Goal: Obtain resource: Download file/media

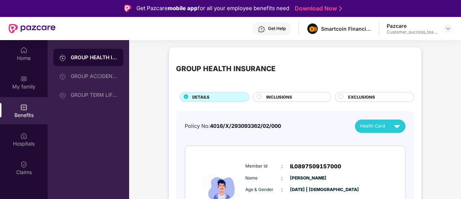
scroll to position [55, 0]
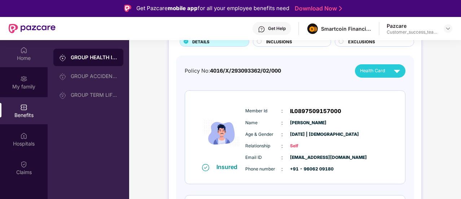
click at [30, 54] on div "Home" at bounding box center [24, 53] width 48 height 27
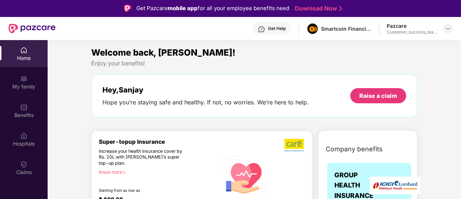
click at [447, 25] on div at bounding box center [447, 28] width 9 height 9
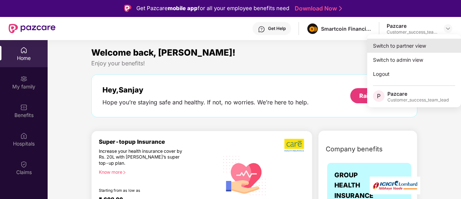
click at [424, 42] on div "Switch to partner view" at bounding box center [414, 46] width 94 height 14
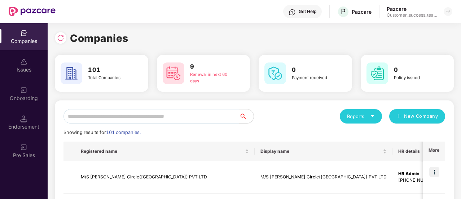
click at [137, 113] on input "text" at bounding box center [151, 116] width 176 height 14
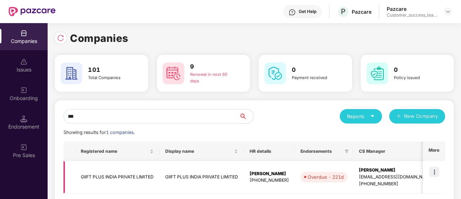
type input "***"
click at [434, 171] on img at bounding box center [434, 172] width 10 height 10
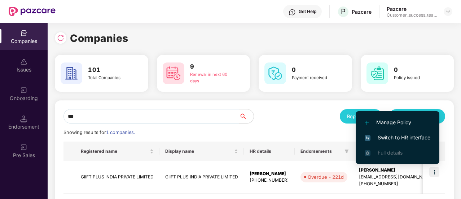
click at [404, 141] on span "Switch to HR interface" at bounding box center [397, 137] width 66 height 8
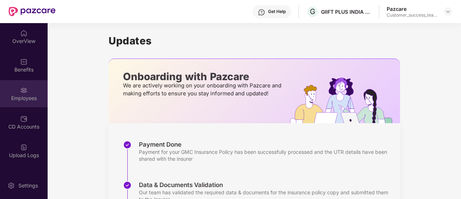
click at [28, 99] on div "Employees" at bounding box center [24, 97] width 48 height 7
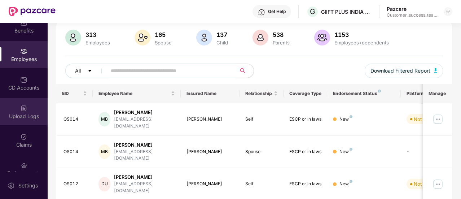
scroll to position [40, 0]
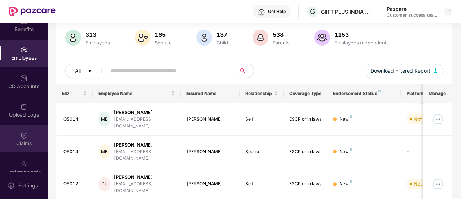
click at [23, 148] on div "Claims" at bounding box center [24, 138] width 48 height 27
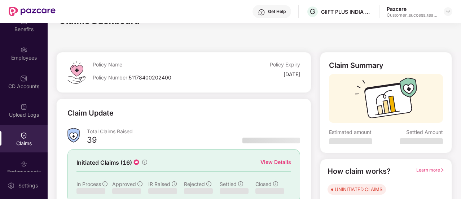
scroll to position [51, 0]
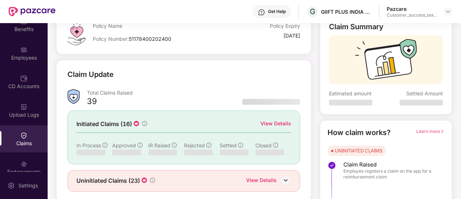
click at [280, 123] on div "View Details" at bounding box center [275, 123] width 31 height 8
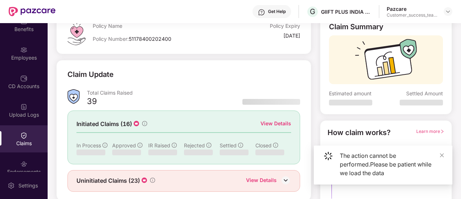
scroll to position [0, 0]
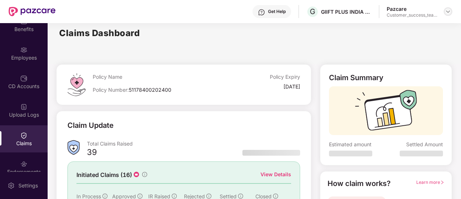
click at [444, 13] on div at bounding box center [447, 11] width 9 height 9
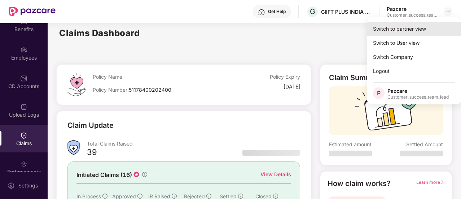
click at [424, 25] on div "Switch to partner view" at bounding box center [414, 29] width 94 height 14
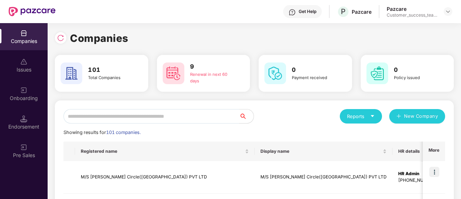
click at [128, 114] on input "text" at bounding box center [151, 116] width 176 height 14
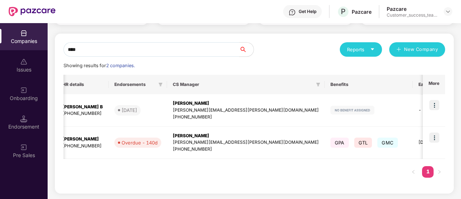
scroll to position [0, 209]
type input "****"
click at [436, 139] on img at bounding box center [434, 137] width 10 height 10
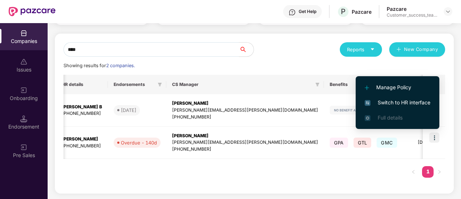
click at [411, 102] on span "Switch to HR interface" at bounding box center [397, 102] width 66 height 8
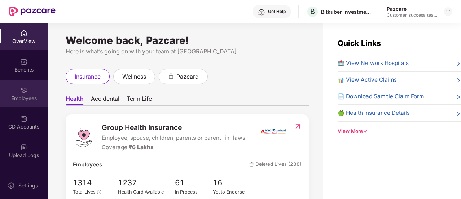
click at [26, 92] on div "Employees" at bounding box center [24, 93] width 48 height 27
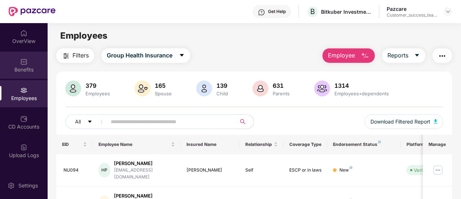
click at [27, 65] on div "Benefits" at bounding box center [24, 65] width 48 height 27
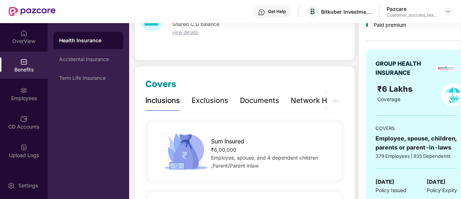
scroll to position [50, 0]
click at [446, 12] on img at bounding box center [448, 12] width 6 height 6
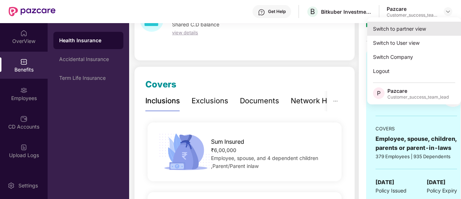
click at [425, 28] on div "Switch to partner view" at bounding box center [414, 29] width 94 height 14
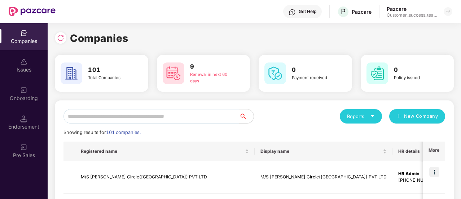
click at [163, 114] on input "text" at bounding box center [151, 116] width 176 height 14
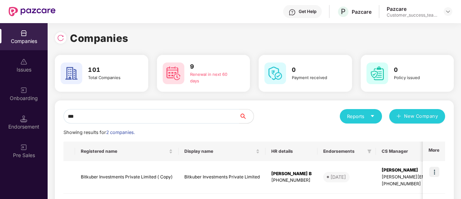
scroll to position [67, 0]
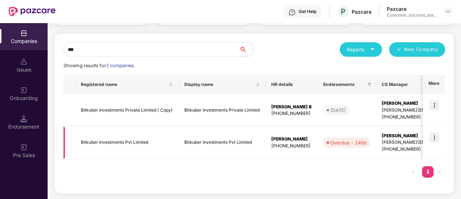
type input "***"
click at [123, 145] on td "Bitkuber Investments Pvt Limited" at bounding box center [126, 143] width 103 height 32
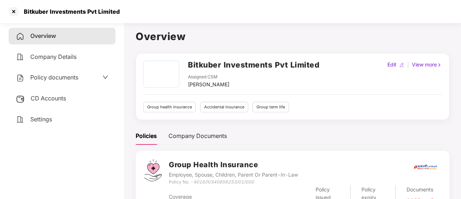
click at [62, 78] on span "Policy documents" at bounding box center [54, 77] width 48 height 7
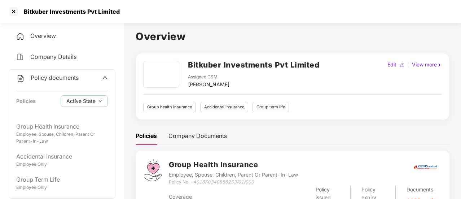
scroll to position [41, 0]
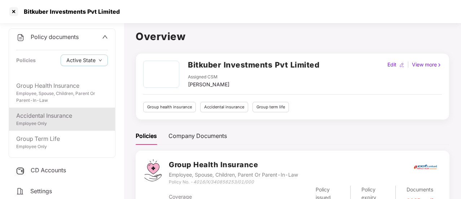
click at [53, 119] on div "Accidental Insurance" at bounding box center [62, 115] width 92 height 9
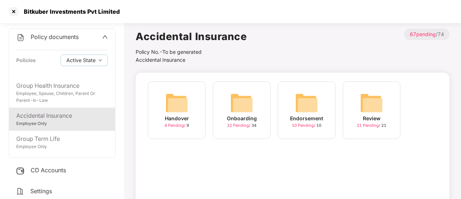
click at [231, 114] on img at bounding box center [241, 102] width 23 height 23
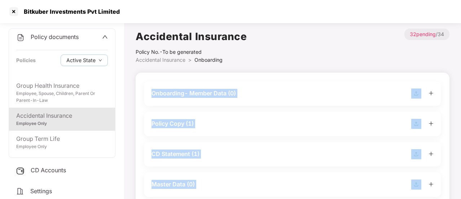
click at [231, 114] on div "Policy Copy (1)" at bounding box center [292, 123] width 296 height 25
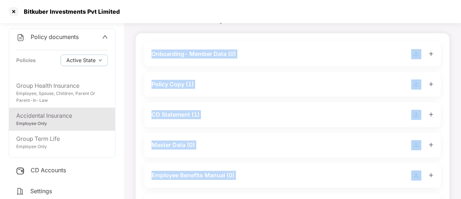
scroll to position [44, 0]
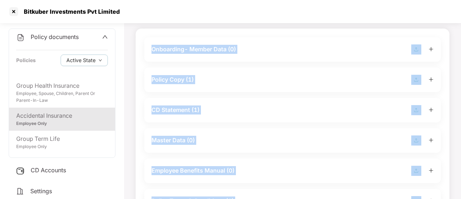
click at [417, 78] on img at bounding box center [416, 80] width 10 height 10
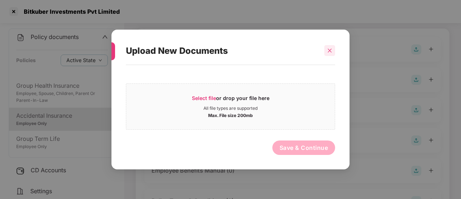
click at [331, 52] on icon "close" at bounding box center [330, 51] width 4 height 4
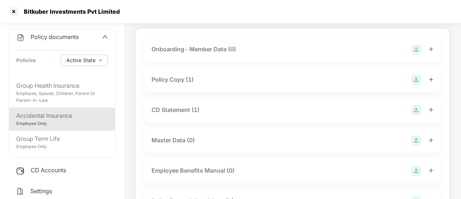
click at [186, 82] on div "Policy Copy (1)" at bounding box center [172, 79] width 42 height 9
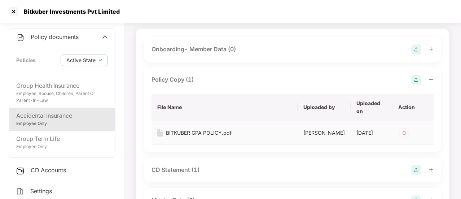
click at [218, 136] on div "BITKUBER GPA POLICY.pdf" at bounding box center [199, 133] width 66 height 8
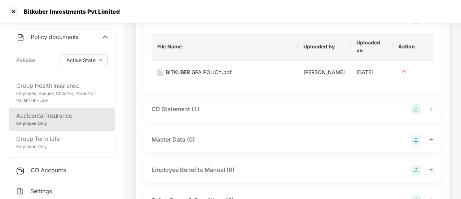
scroll to position [108, 0]
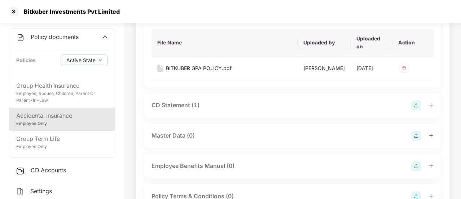
click at [189, 110] on div "CD Statement (1)" at bounding box center [175, 105] width 48 height 9
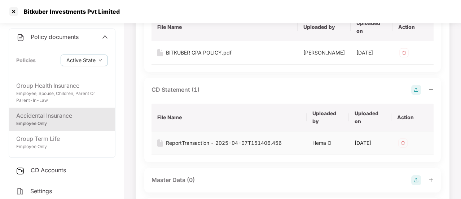
scroll to position [176, 0]
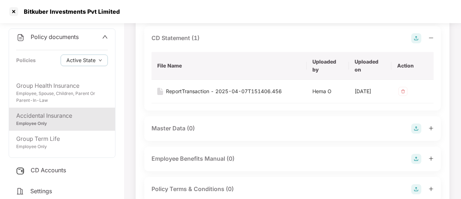
click at [180, 133] on div "Master Data (0)" at bounding box center [172, 128] width 43 height 9
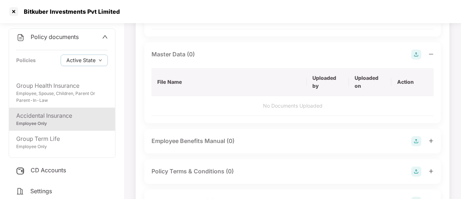
scroll to position [250, 0]
